Goal: Information Seeking & Learning: Learn about a topic

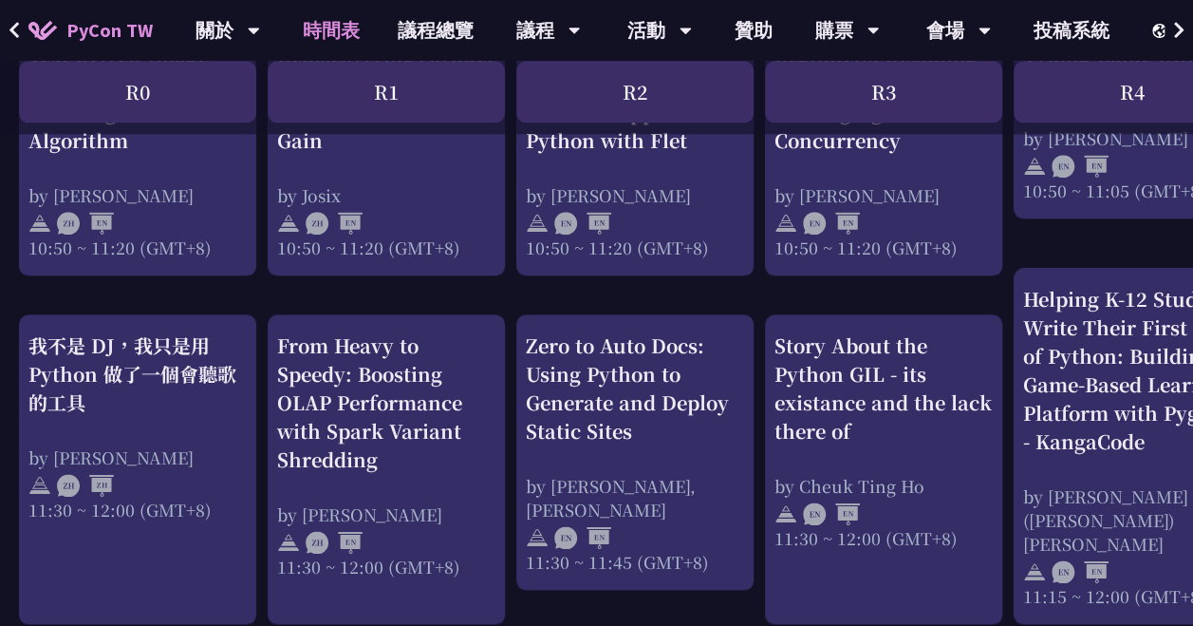
scroll to position [982, 0]
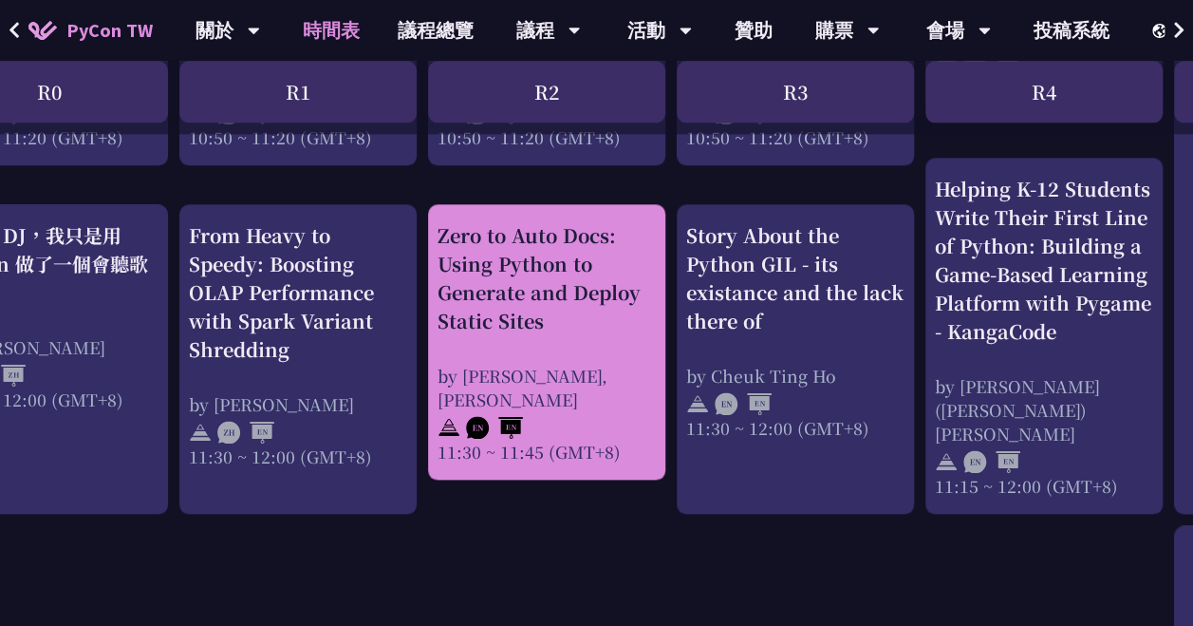
click at [547, 273] on div "Zero to Auto Docs: Using Python to Generate and Deploy Static Sites" at bounding box center [547, 278] width 218 height 114
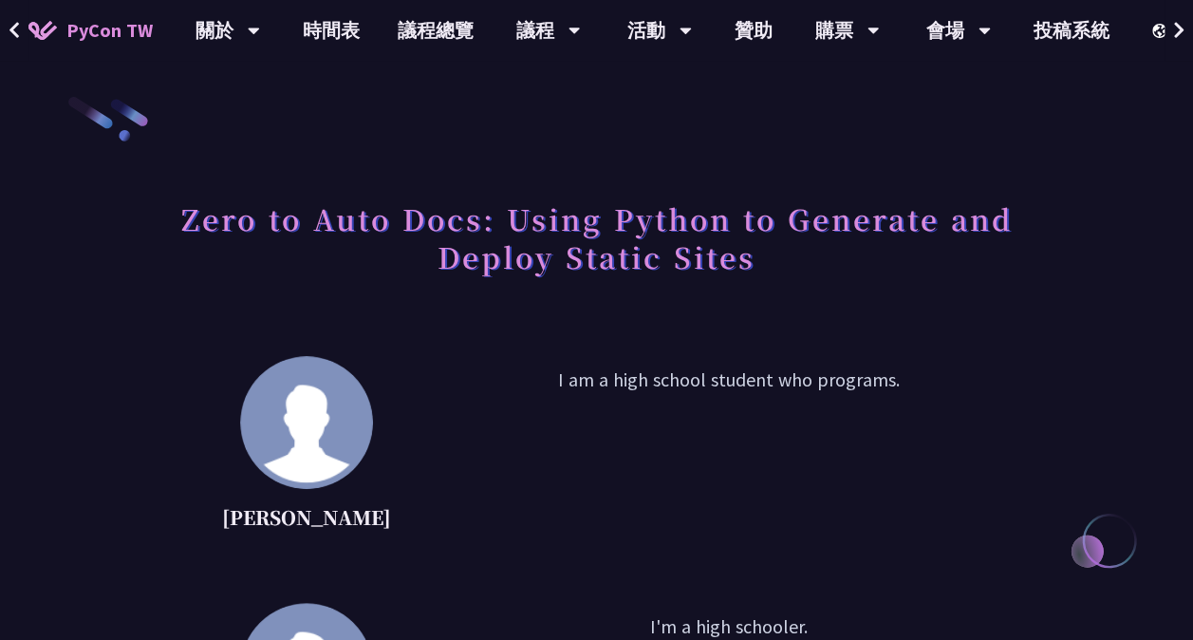
click at [18, 28] on icon at bounding box center [15, 30] width 12 height 19
click at [6, 28] on button at bounding box center [14, 30] width 28 height 61
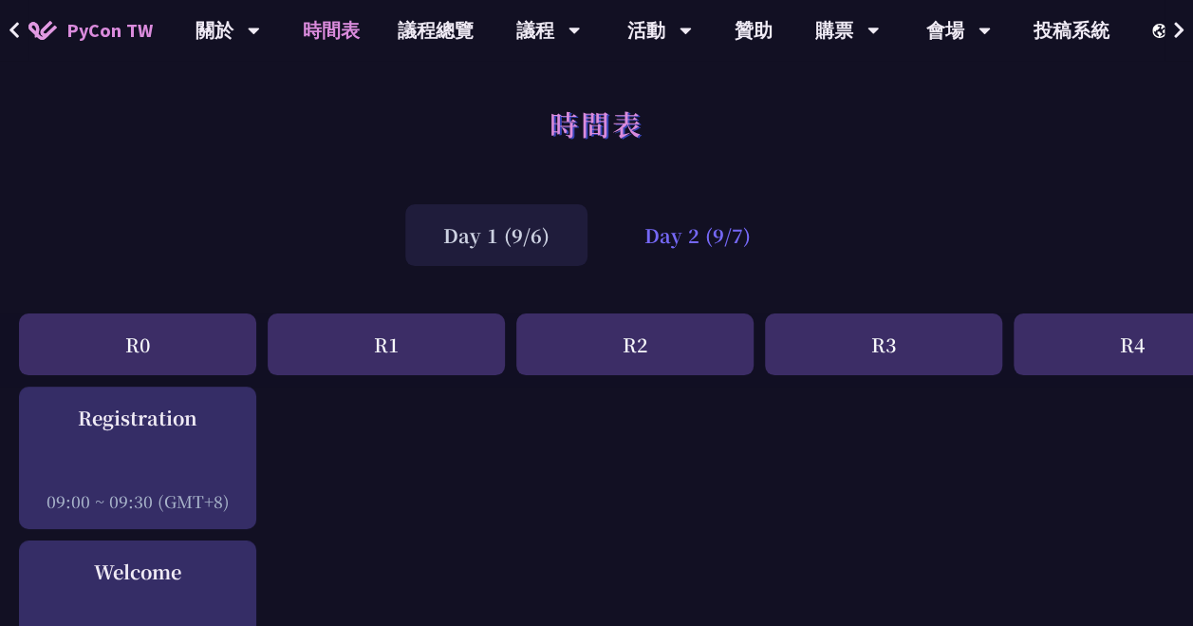
click at [713, 238] on div "Day 2 (9/7)" at bounding box center [698, 235] width 182 height 62
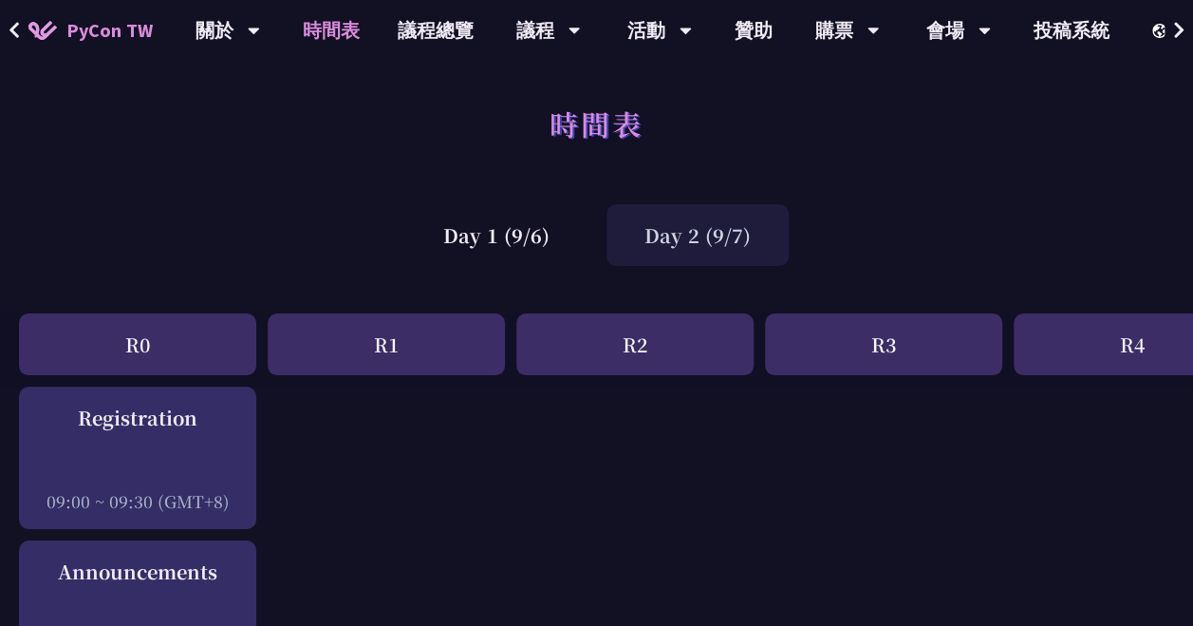
click at [710, 97] on div "時間表" at bounding box center [596, 145] width 1193 height 100
